Goal: Information Seeking & Learning: Learn about a topic

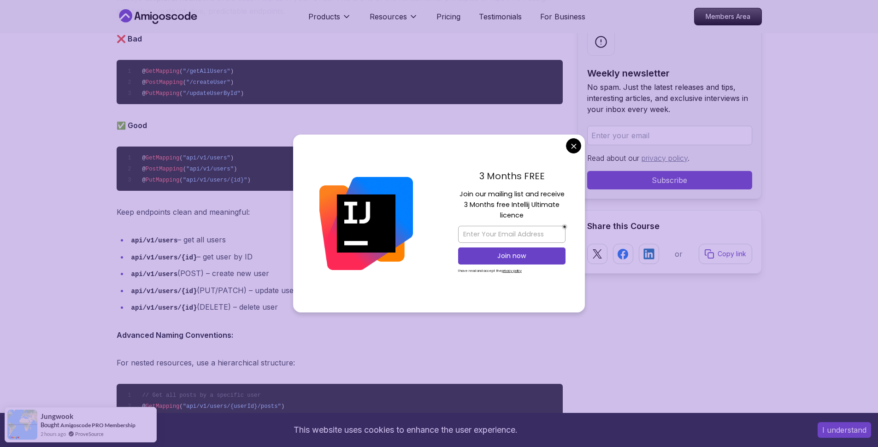
scroll to position [958, 0]
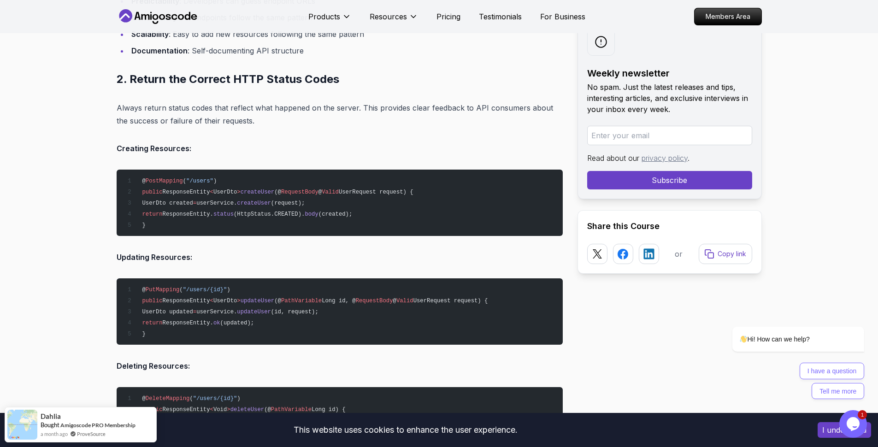
scroll to position [1489, 0]
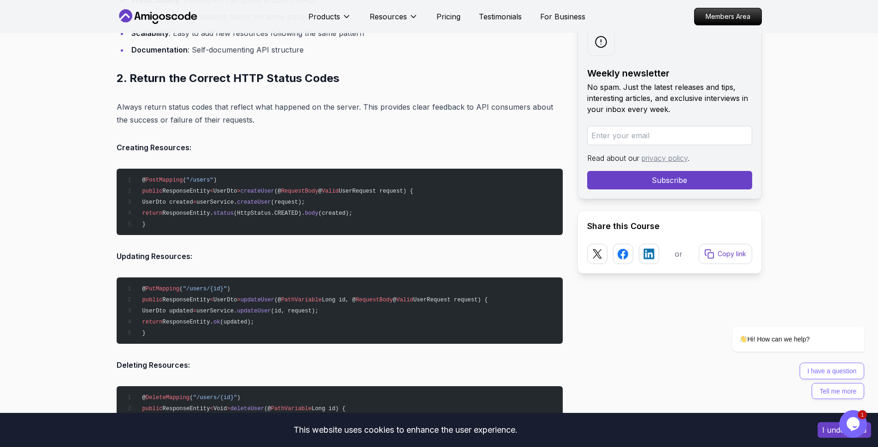
click at [156, 82] on h2 "2. Return the Correct HTTP Status Codes" at bounding box center [340, 78] width 446 height 15
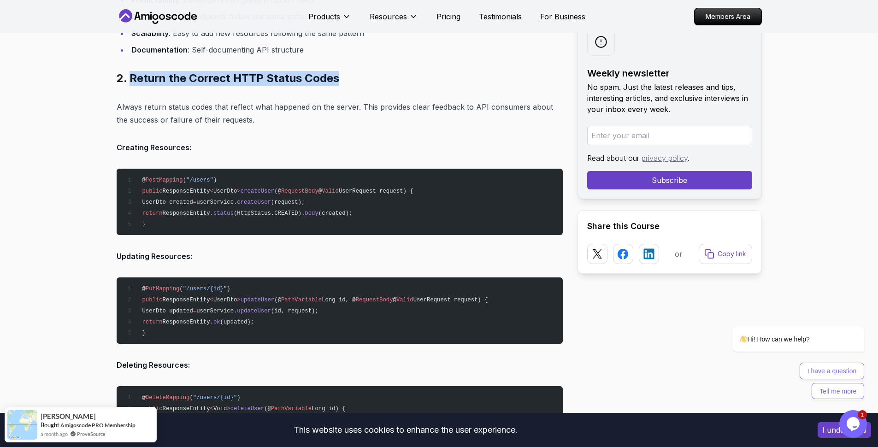
drag, startPoint x: 156, startPoint y: 82, endPoint x: 318, endPoint y: 79, distance: 162.3
click at [318, 79] on h2 "2. Return the Correct HTTP Status Codes" at bounding box center [340, 78] width 446 height 15
click at [208, 179] on span ""/users"" at bounding box center [199, 180] width 27 height 6
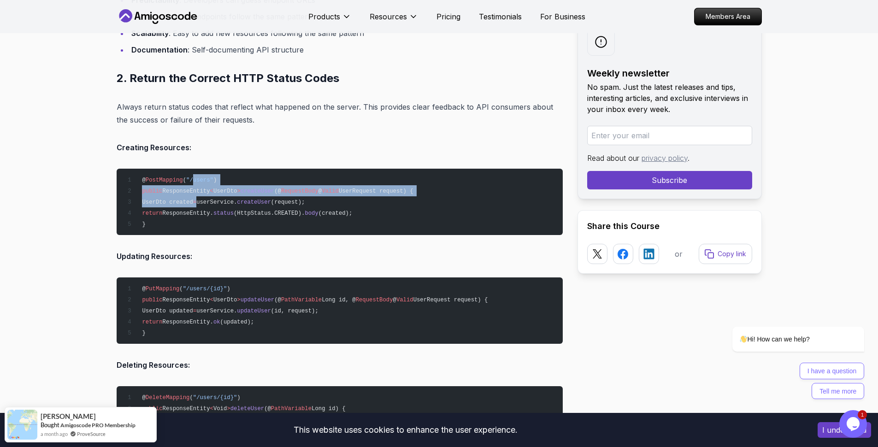
drag, startPoint x: 208, startPoint y: 179, endPoint x: 209, endPoint y: 193, distance: 13.4
click at [209, 197] on code "@ PostMapping ( "/users" ) public ResponseEntity < UserDto > createUser (@ Requ…" at bounding box center [268, 202] width 289 height 51
click at [199, 177] on span ""/users"" at bounding box center [199, 180] width 27 height 6
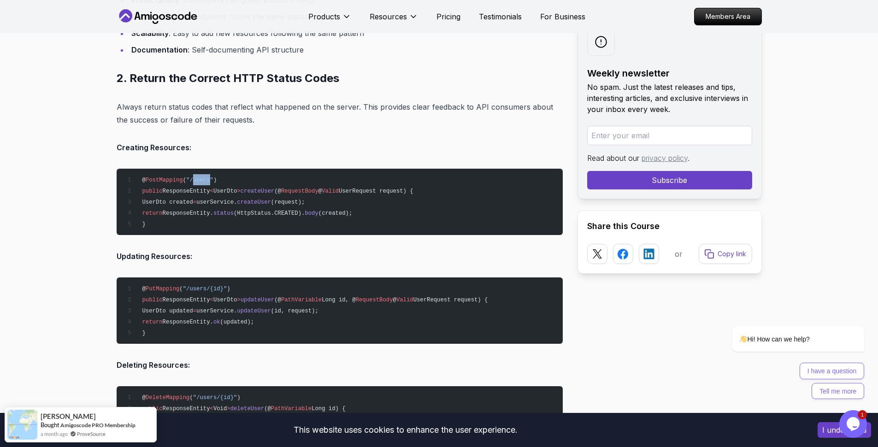
click at [199, 177] on span ""/users"" at bounding box center [199, 180] width 27 height 6
drag, startPoint x: 199, startPoint y: 176, endPoint x: 206, endPoint y: 227, distance: 51.6
click at [206, 227] on pre "@ PostMapping ( "/users" ) public ResponseEntity < UserDto > createUser (@ Requ…" at bounding box center [340, 202] width 446 height 66
